Goal: Information Seeking & Learning: Learn about a topic

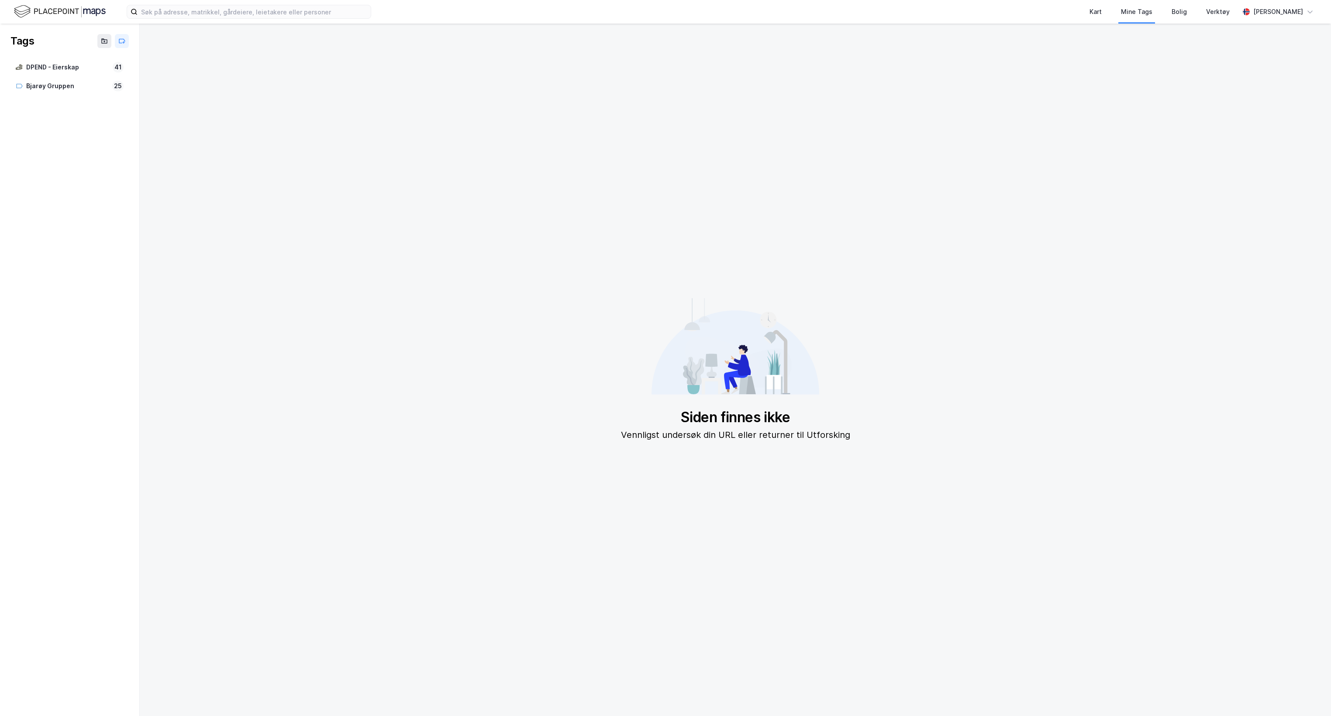
click at [64, 11] on img at bounding box center [60, 11] width 92 height 15
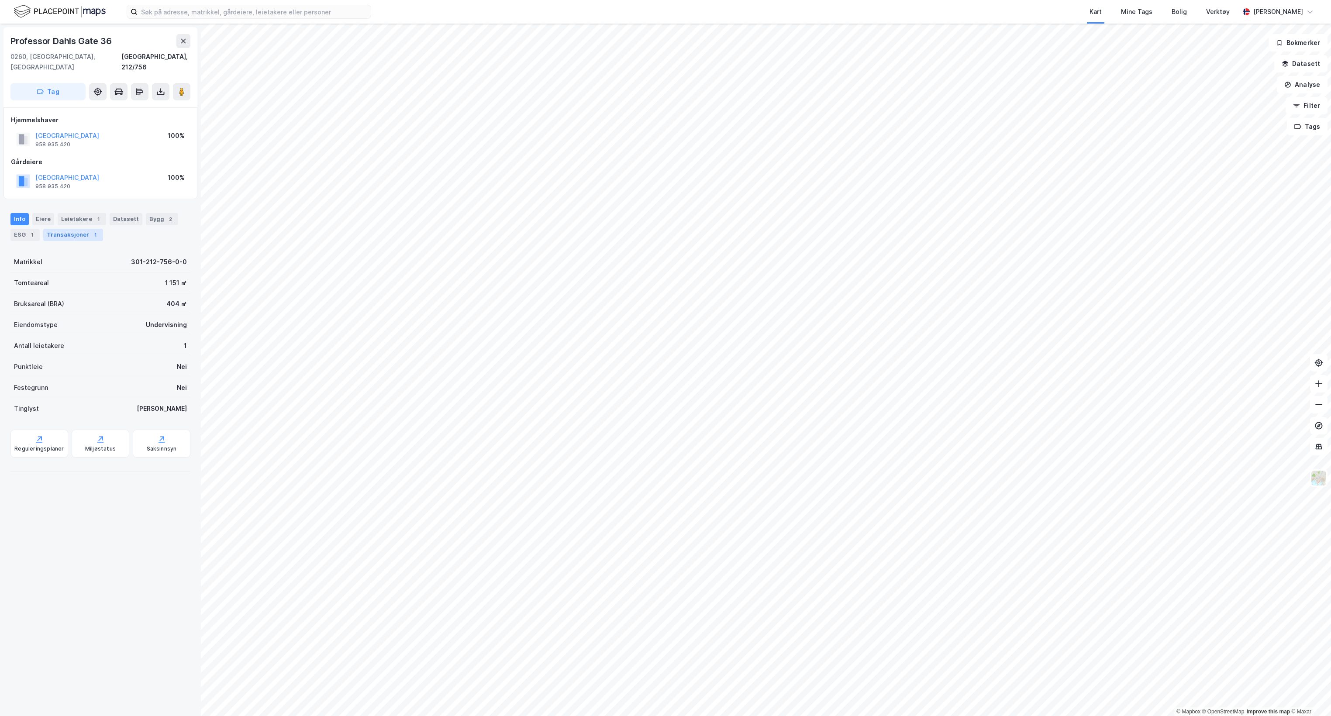
click at [74, 229] on div "Transaksjoner 1" at bounding box center [73, 235] width 60 height 12
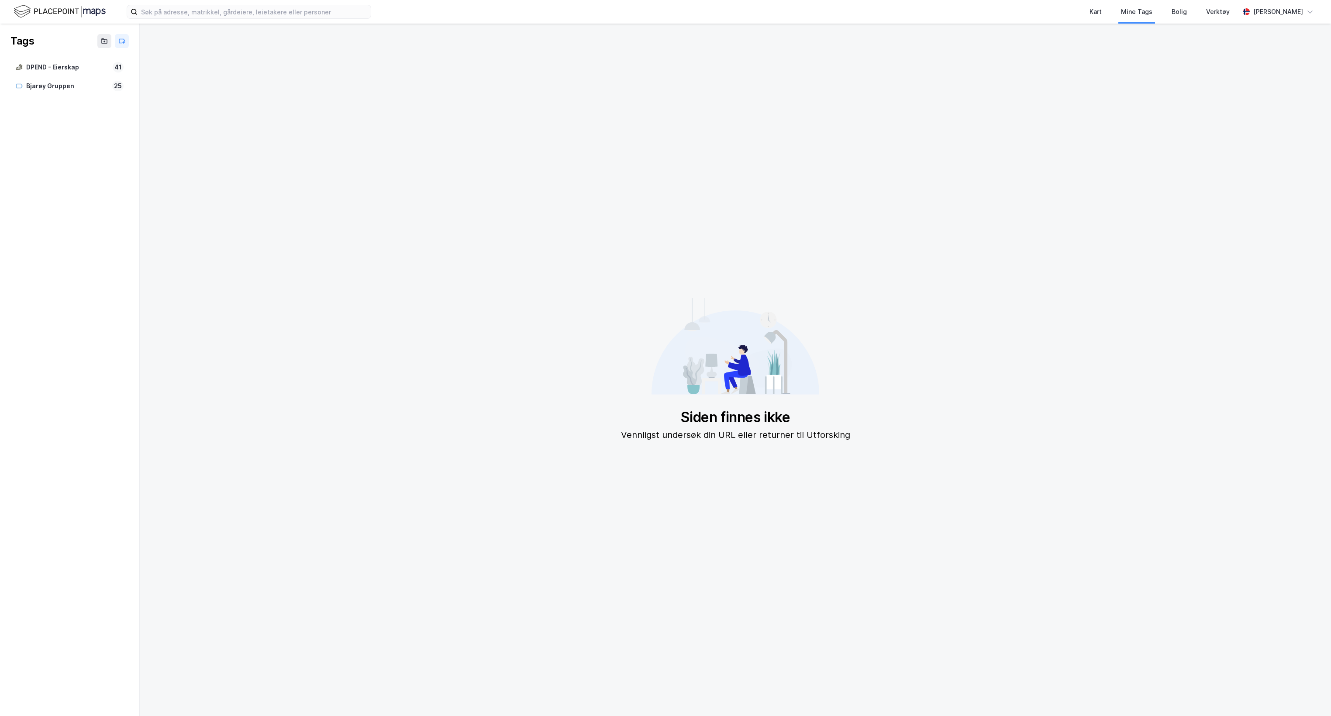
click at [50, 9] on img at bounding box center [60, 11] width 92 height 15
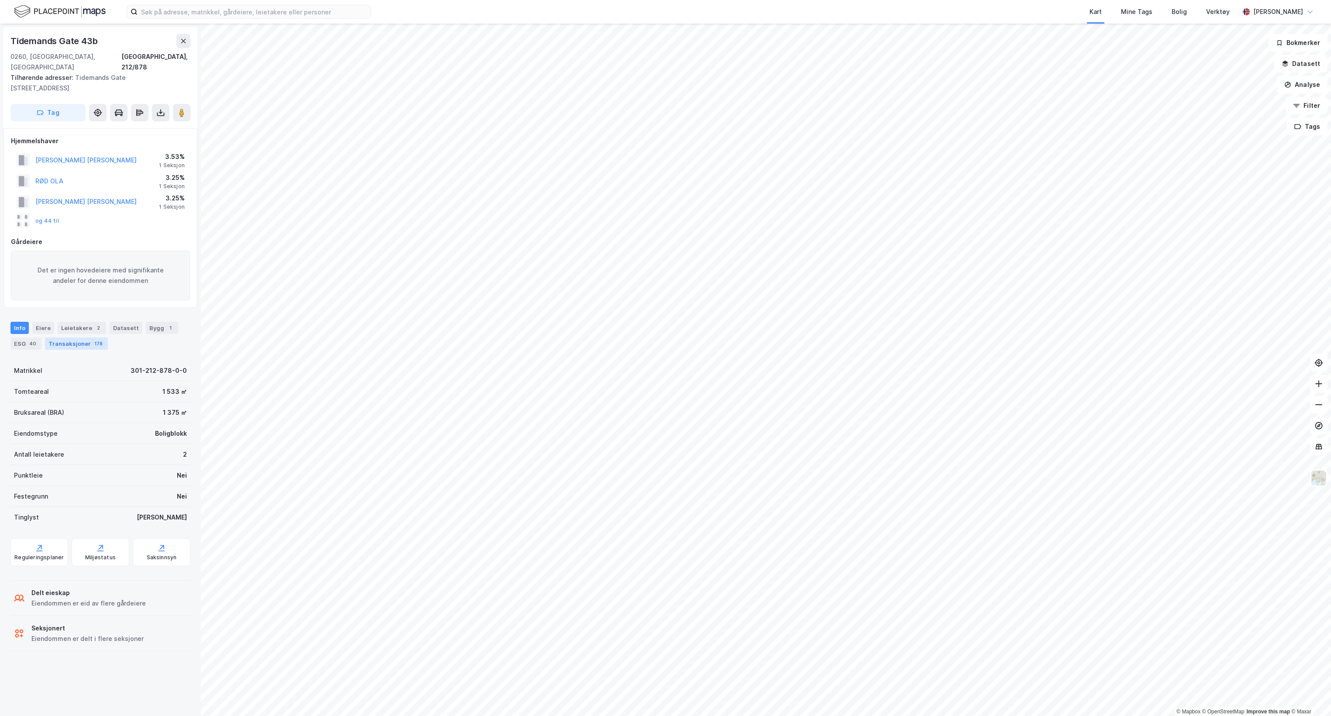
click at [55, 337] on div "Transaksjoner 178" at bounding box center [76, 343] width 63 height 12
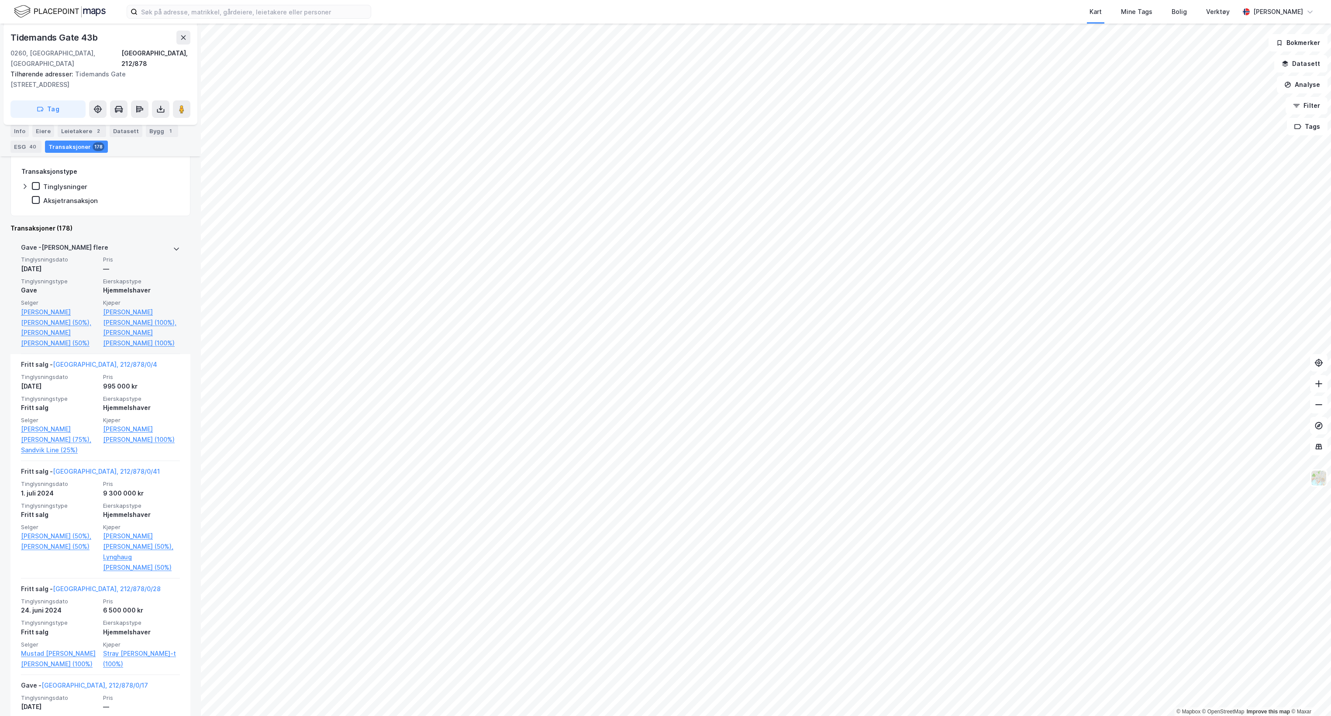
scroll to position [278, 0]
